Goal: Information Seeking & Learning: Compare options

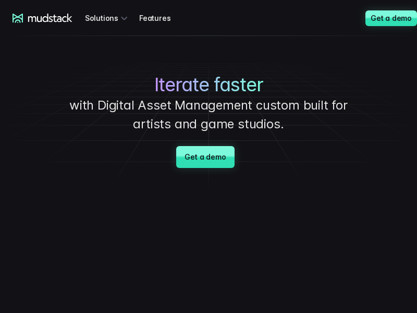
scroll to position [3232, 0]
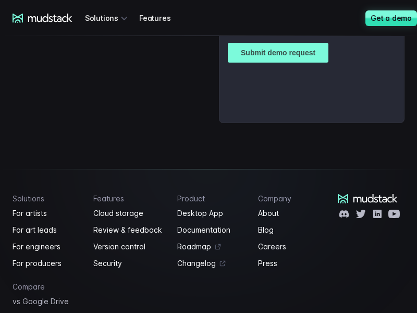
click at [46, 306] on link "vs Google Drive" at bounding box center [47, 301] width 68 height 13
